Goal: Register for event/course

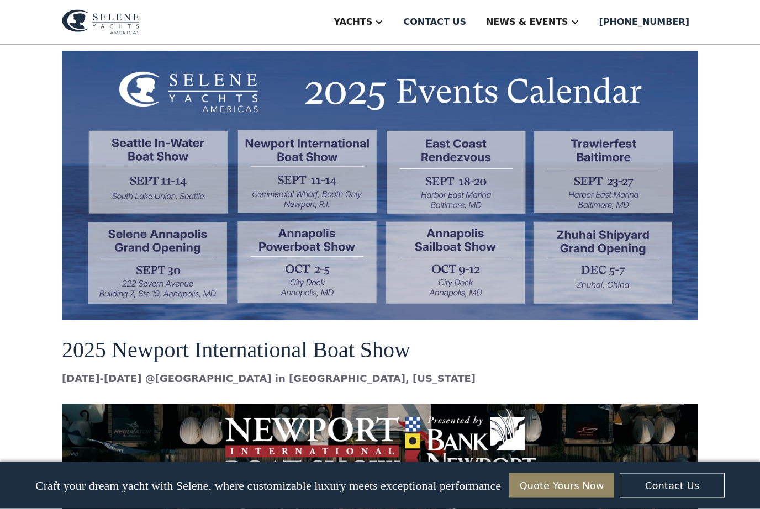
scroll to position [940, 0]
click at [178, 158] on img at bounding box center [380, 186] width 636 height 270
click at [187, 169] on img at bounding box center [380, 186] width 636 height 270
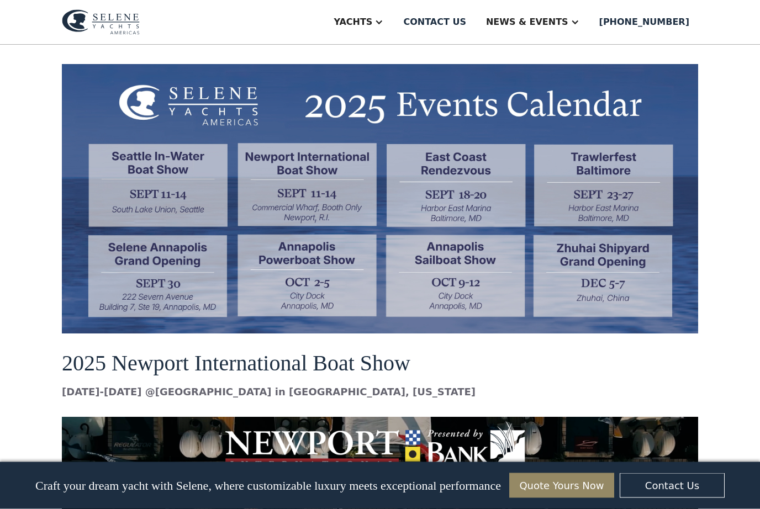
scroll to position [893, 0]
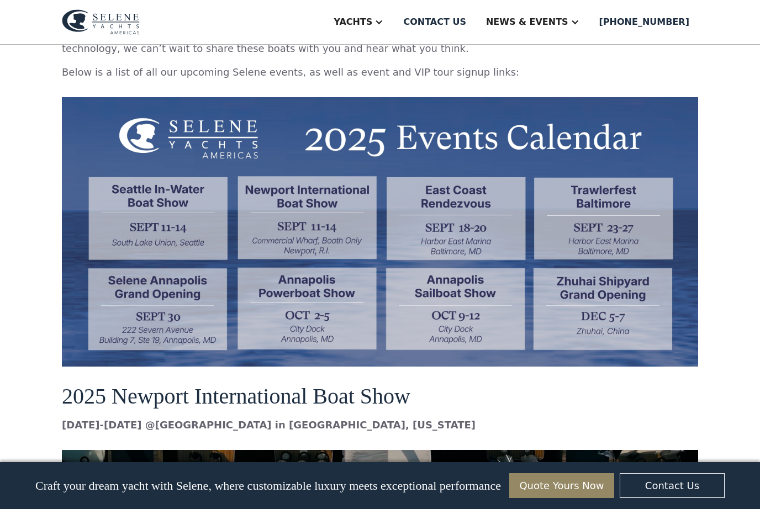
click at [197, 214] on img at bounding box center [380, 232] width 636 height 270
click at [192, 213] on img at bounding box center [380, 232] width 636 height 270
click at [172, 199] on img at bounding box center [380, 232] width 636 height 270
click at [173, 220] on img at bounding box center [380, 232] width 636 height 270
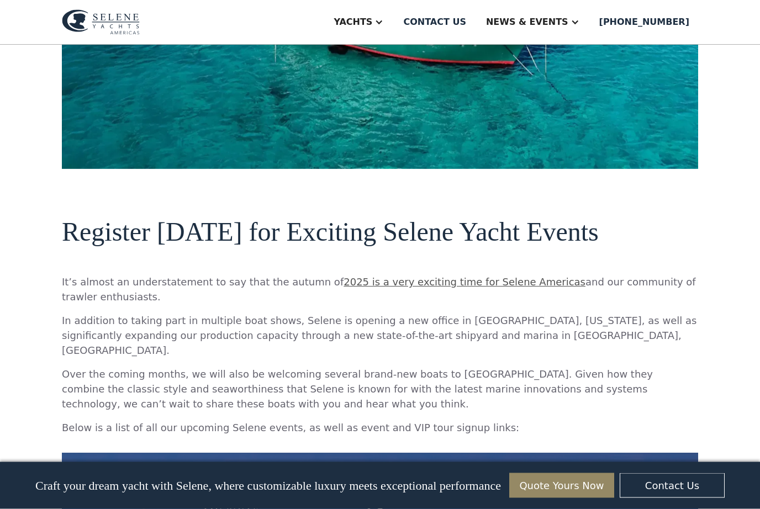
scroll to position [608, 0]
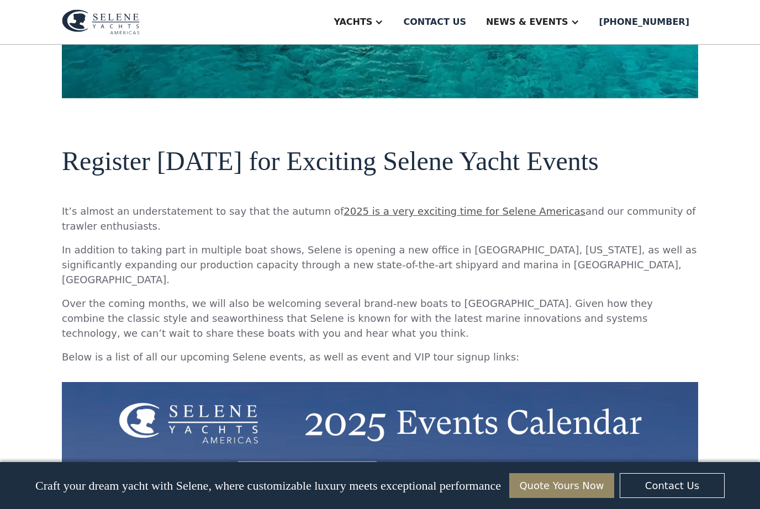
click at [464, 212] on link "2025 is a very exciting time for Selene Americas" at bounding box center [465, 212] width 242 height 12
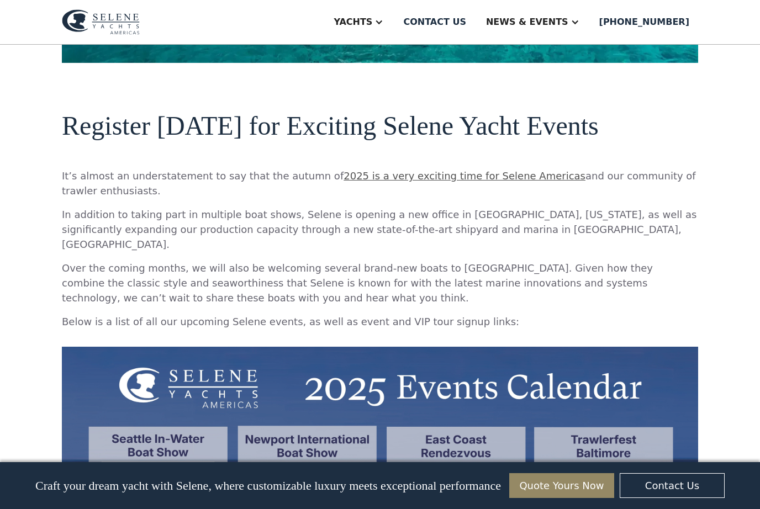
scroll to position [645, 0]
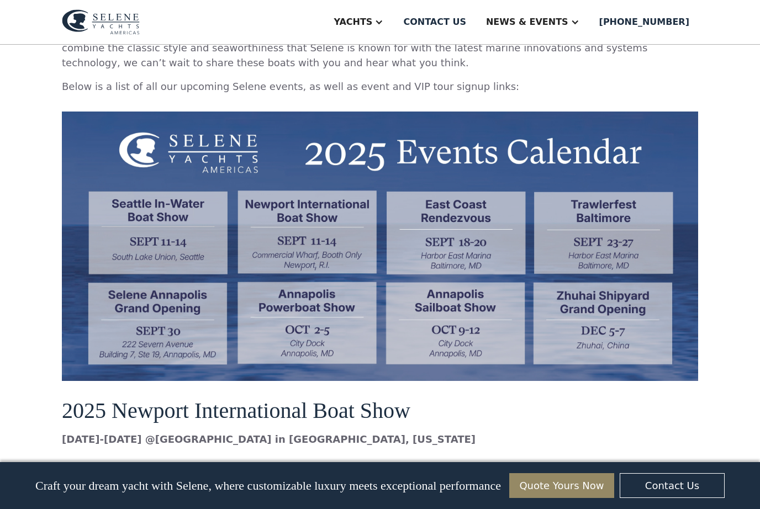
scroll to position [893, 0]
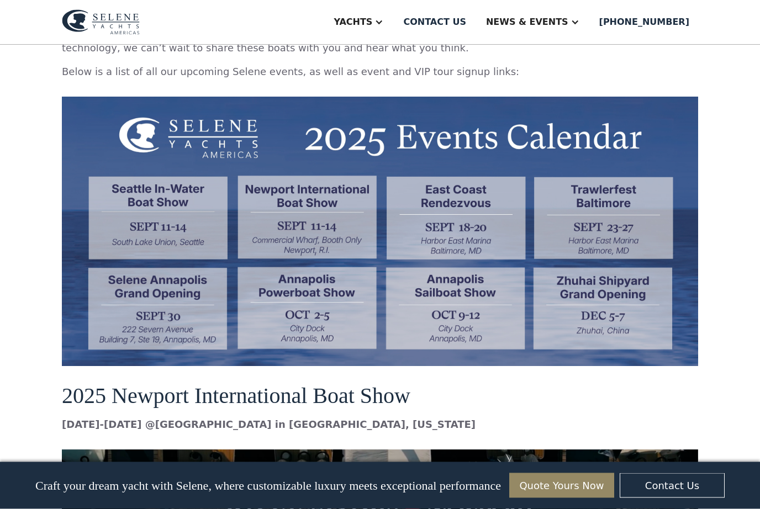
click at [435, 144] on img at bounding box center [380, 232] width 636 height 270
click at [351, 137] on img at bounding box center [380, 232] width 636 height 270
click at [238, 128] on img at bounding box center [380, 232] width 636 height 270
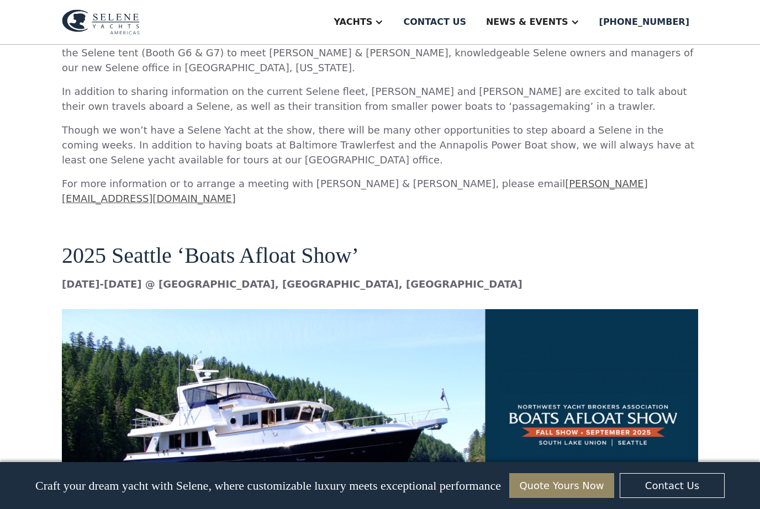
scroll to position [1487, 0]
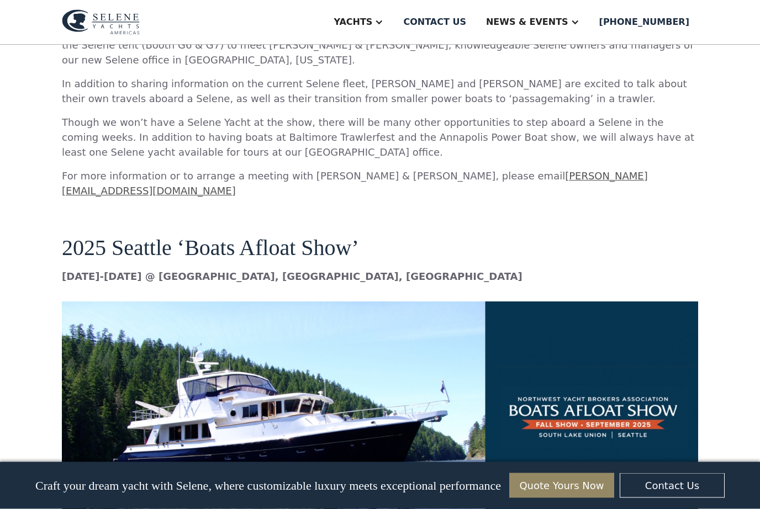
click at [573, 362] on img at bounding box center [380, 427] width 636 height 251
